Goal: Task Accomplishment & Management: Use online tool/utility

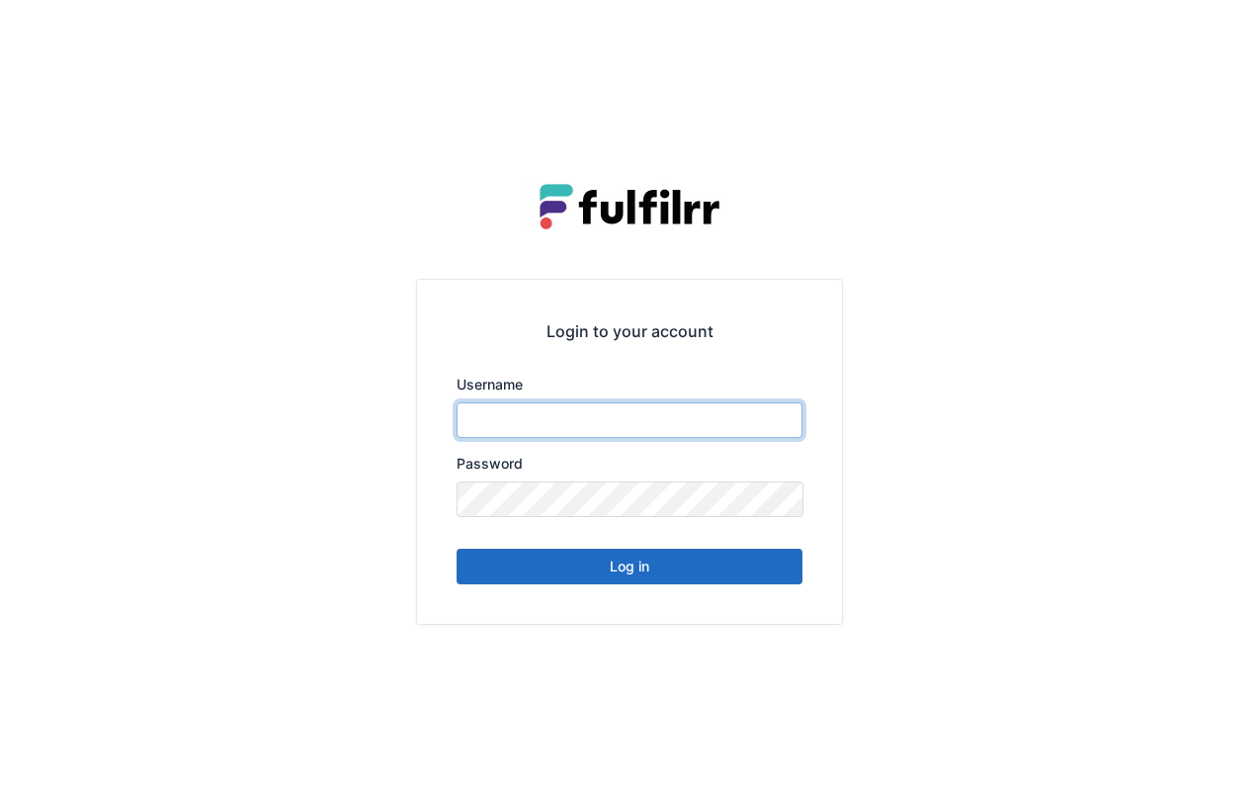
type input "******"
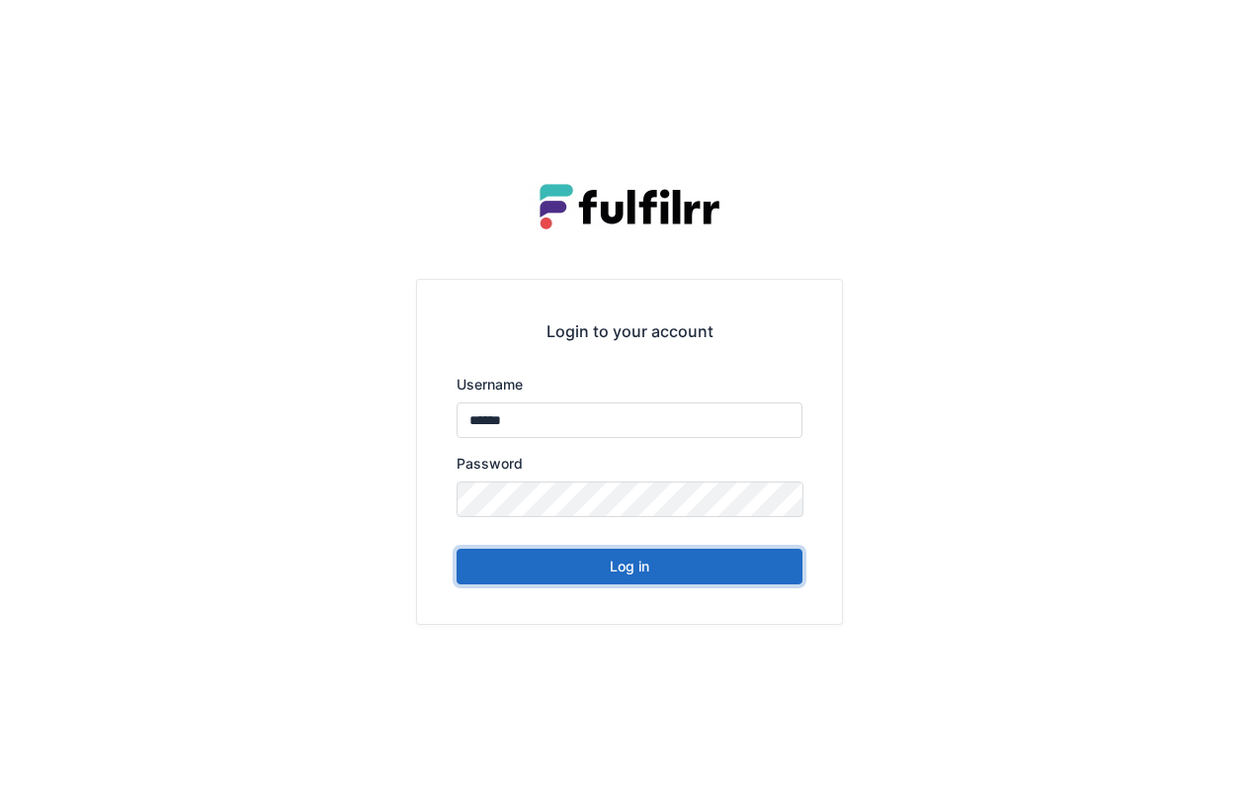
click at [676, 568] on button "Log in" at bounding box center [630, 566] width 346 height 36
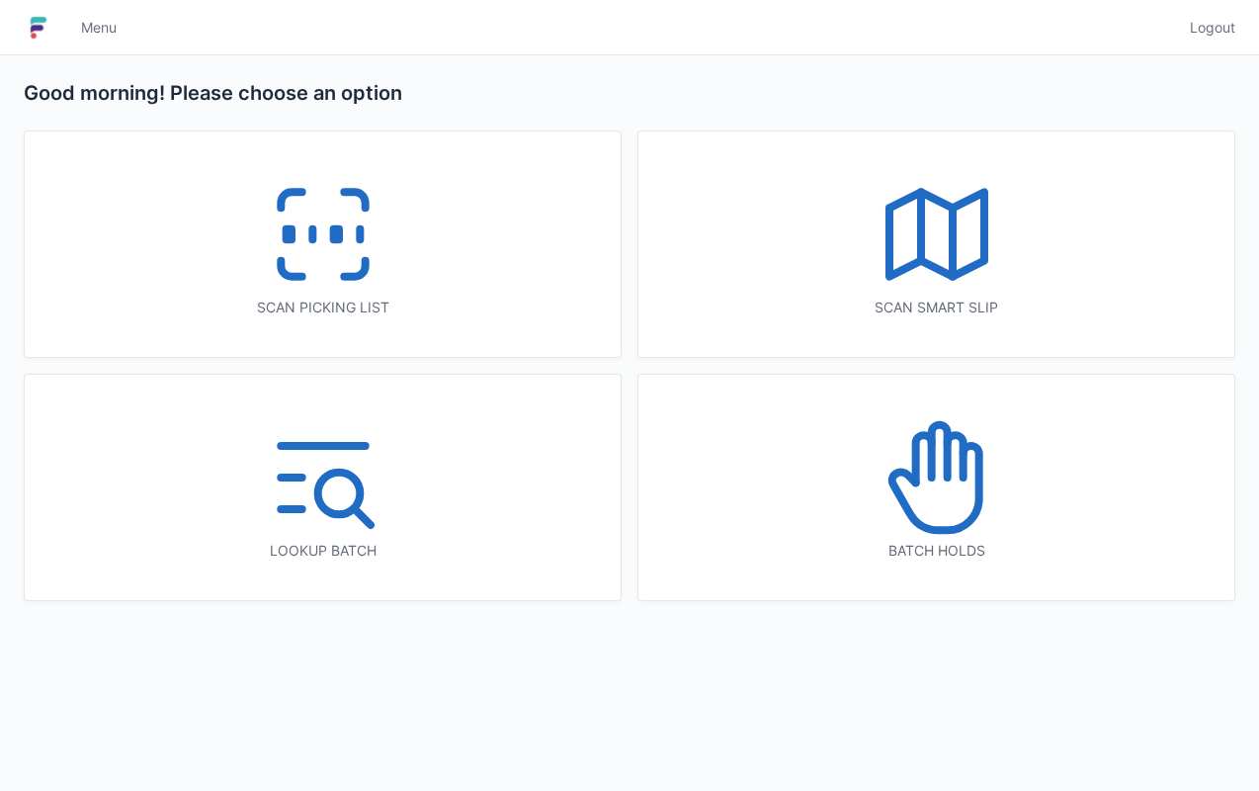
click at [416, 271] on div "Scan picking list" at bounding box center [323, 243] width 596 height 225
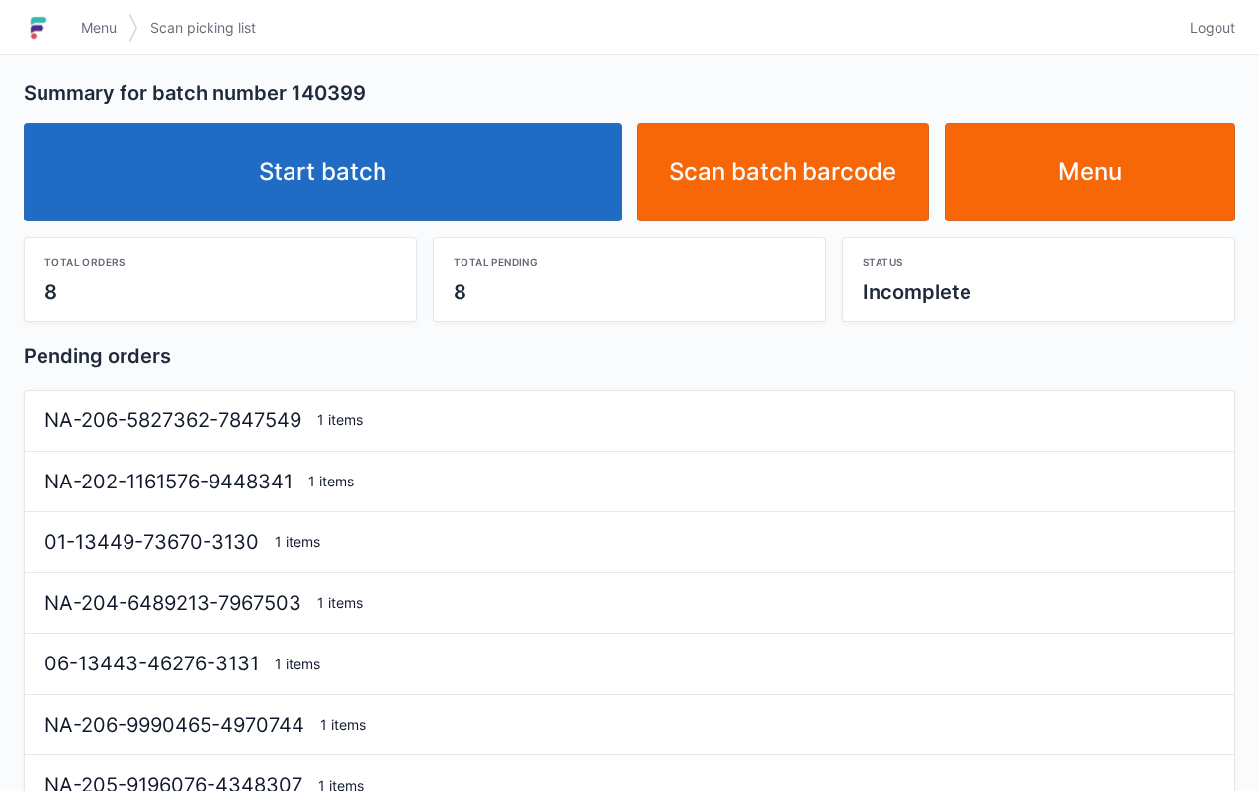
click at [401, 134] on link "Start batch" at bounding box center [323, 172] width 598 height 99
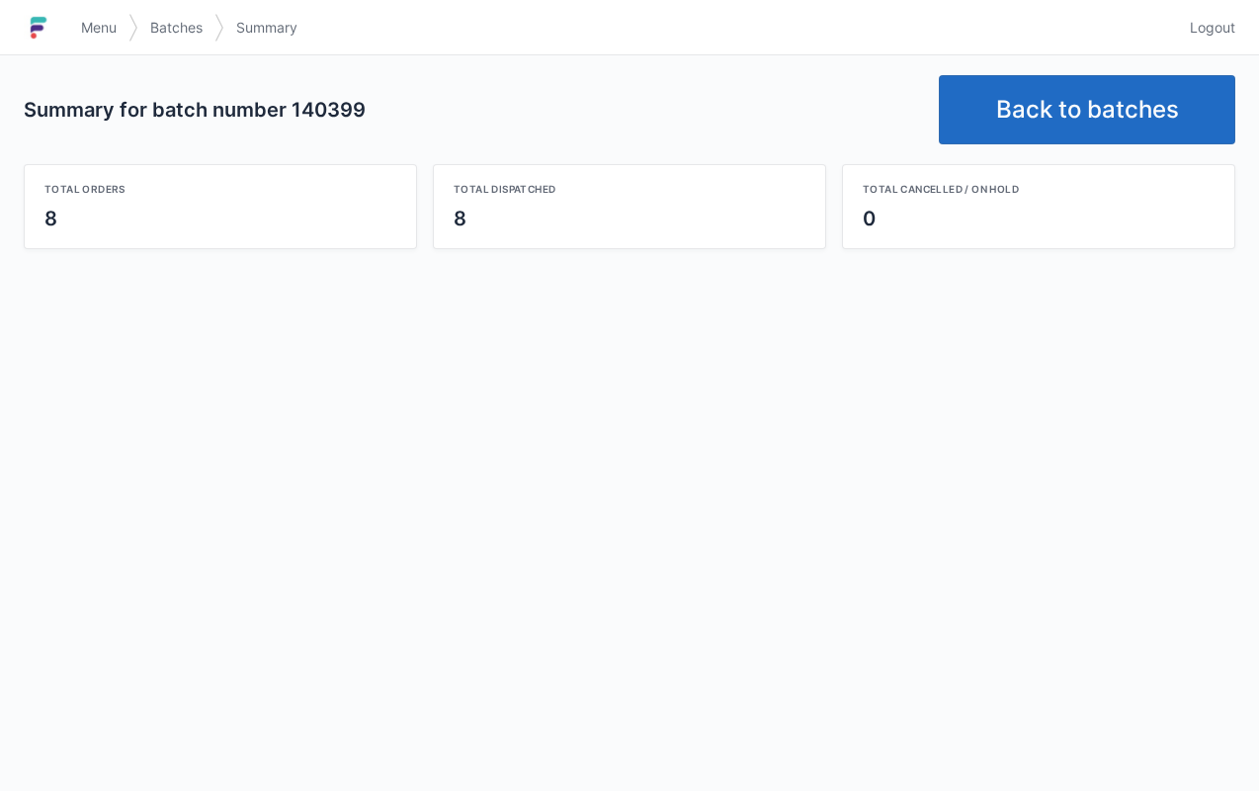
click at [1096, 123] on link "Back to batches" at bounding box center [1087, 109] width 296 height 69
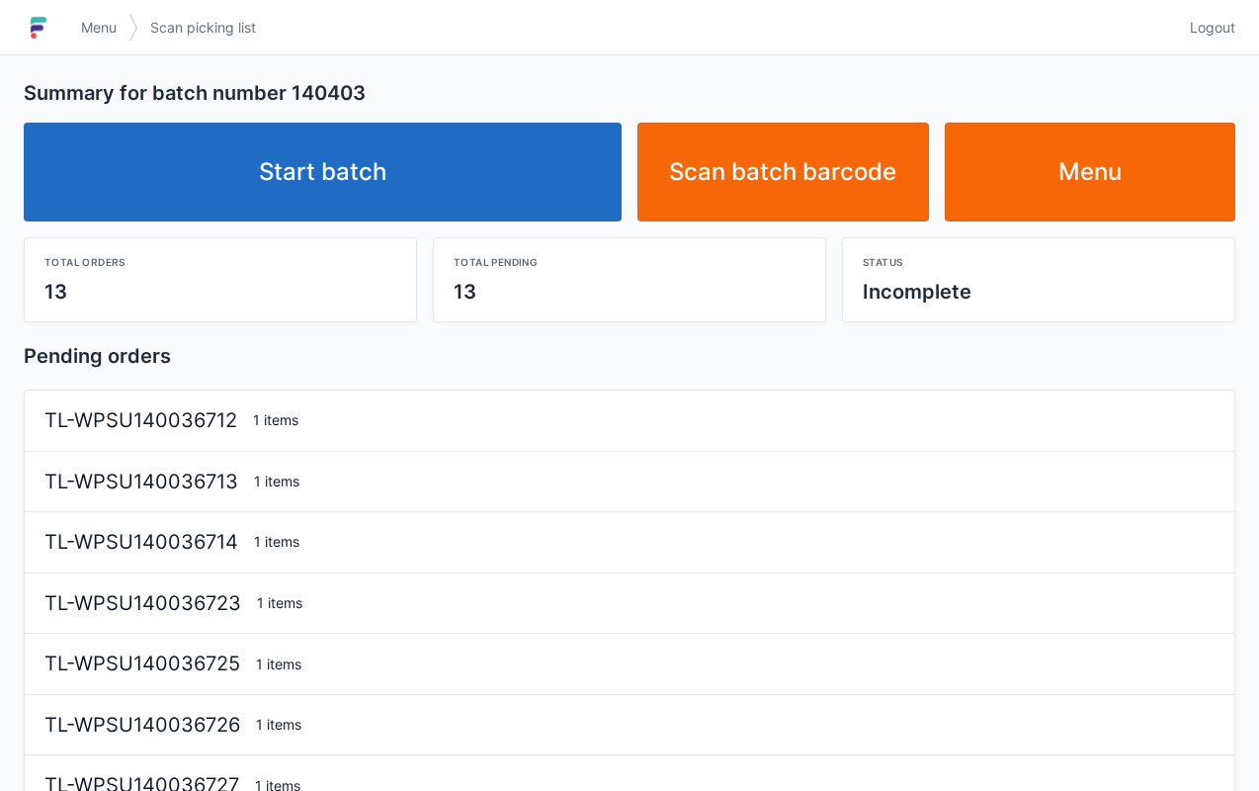
click at [437, 158] on link "Start batch" at bounding box center [323, 172] width 598 height 99
